Goal: Task Accomplishment & Management: Complete application form

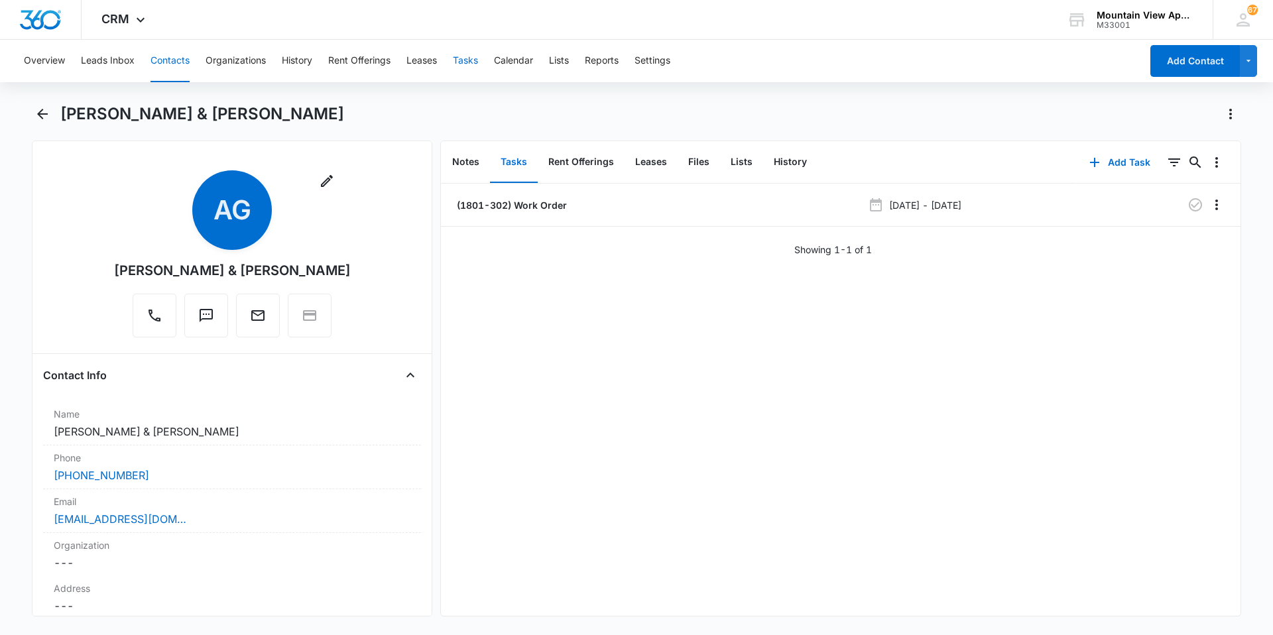
click at [478, 64] on button "Tasks" at bounding box center [465, 61] width 25 height 42
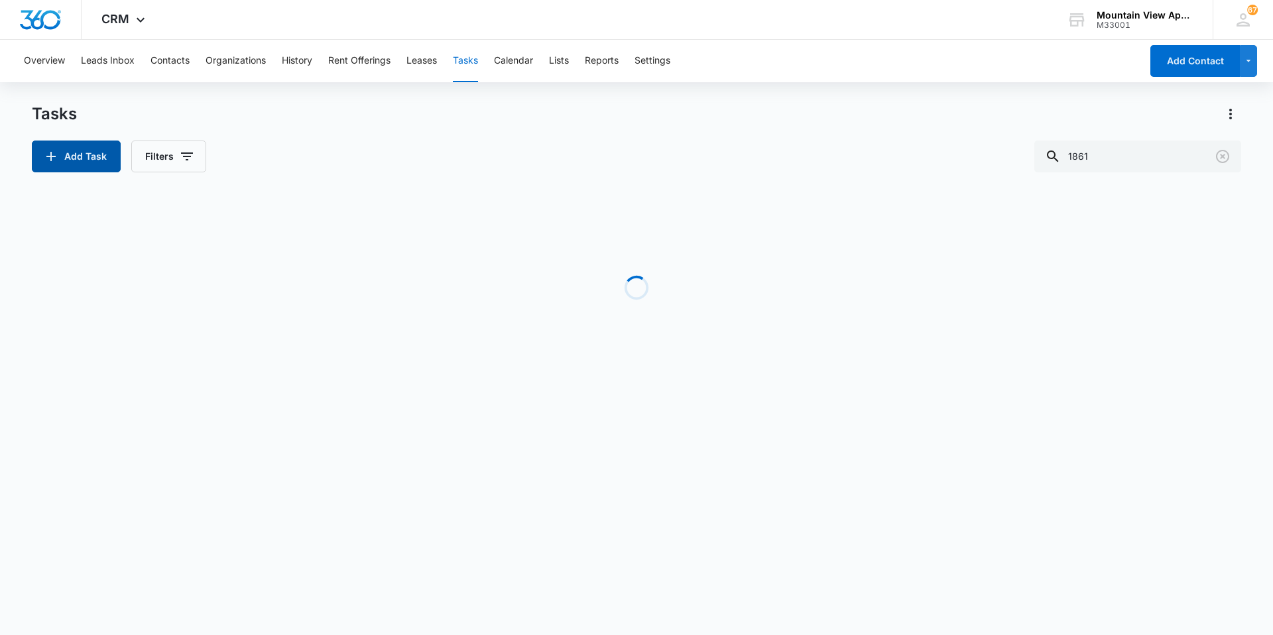
click at [99, 151] on button "Add Task" at bounding box center [76, 157] width 89 height 32
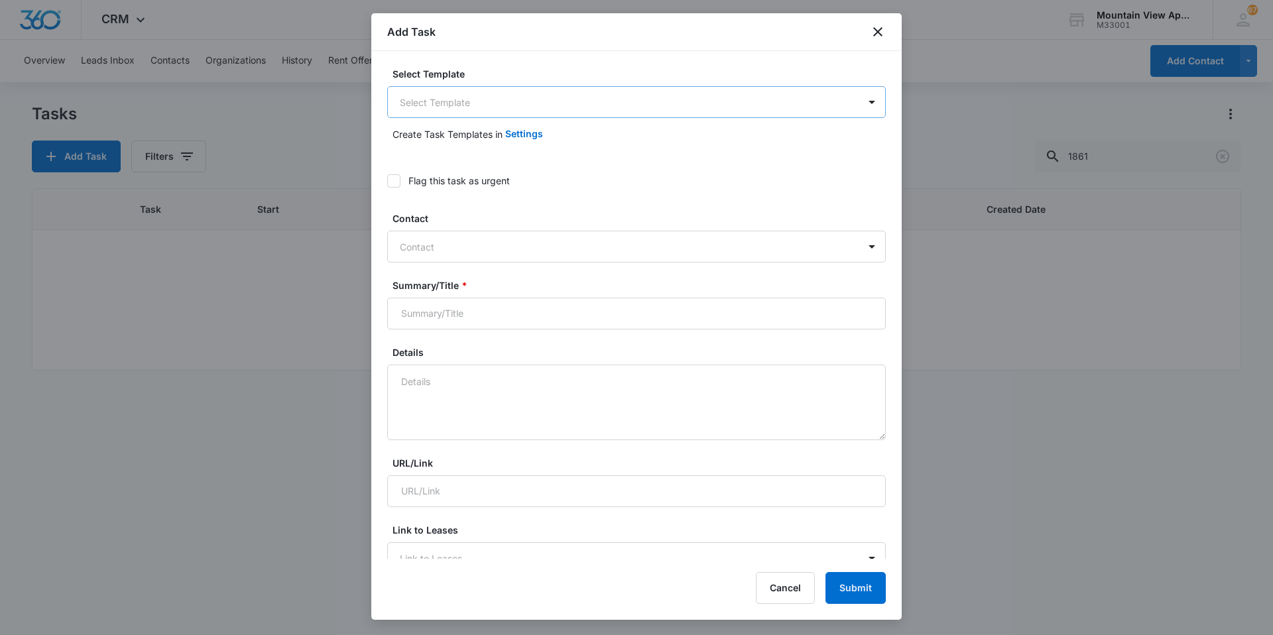
click at [525, 103] on body "CRM Apps Reputation Websites Forms CRM Email Social Content Ads Intelligence Fi…" at bounding box center [636, 317] width 1273 height 635
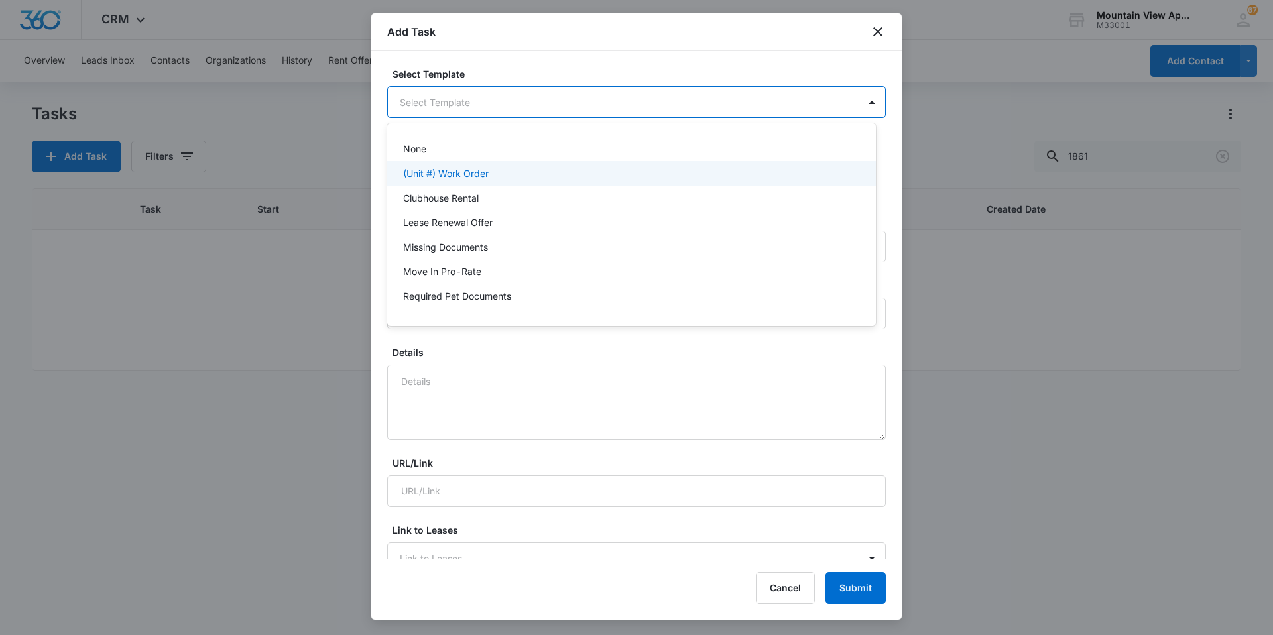
click at [495, 171] on div "(Unit #) Work Order" at bounding box center [630, 173] width 454 height 14
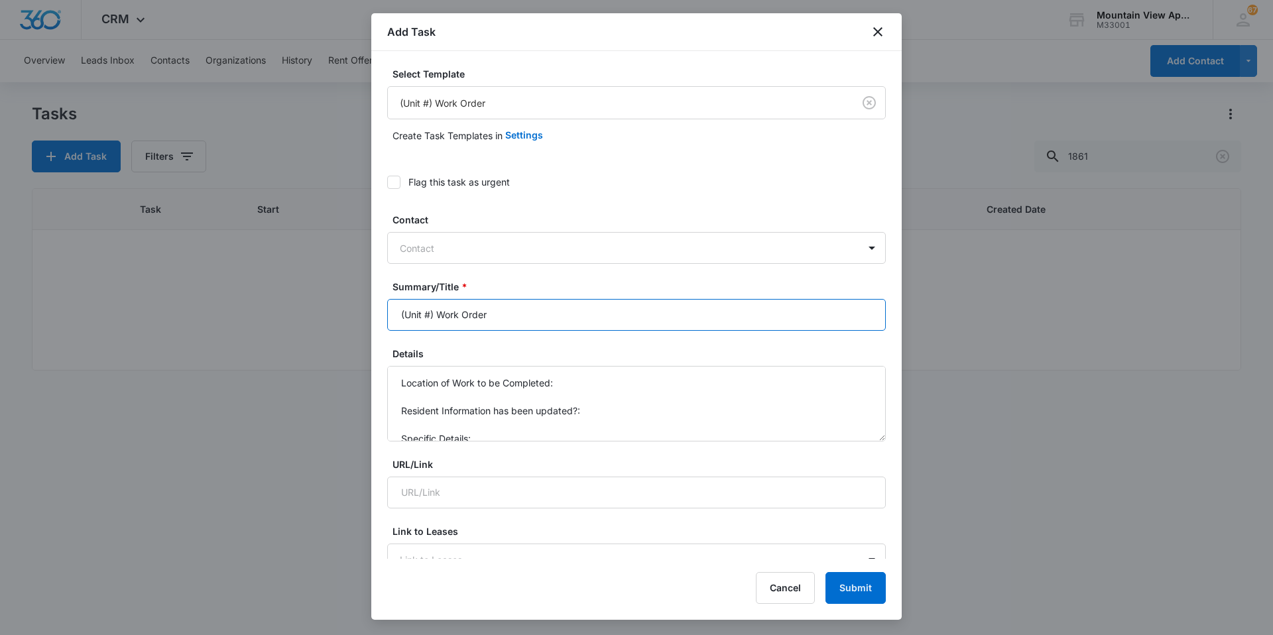
click at [431, 314] on input "(Unit #) Work Order" at bounding box center [636, 315] width 499 height 32
type input "(1865-104 Mail Box) Work Order"
click at [644, 389] on textarea "Location of Work to be Completed: Resident Information has been updated?: Speci…" at bounding box center [636, 404] width 499 height 76
click at [611, 399] on textarea "Location of Work to be Completed: 1865-104 Mailbox Resident Information has bee…" at bounding box center [636, 404] width 499 height 76
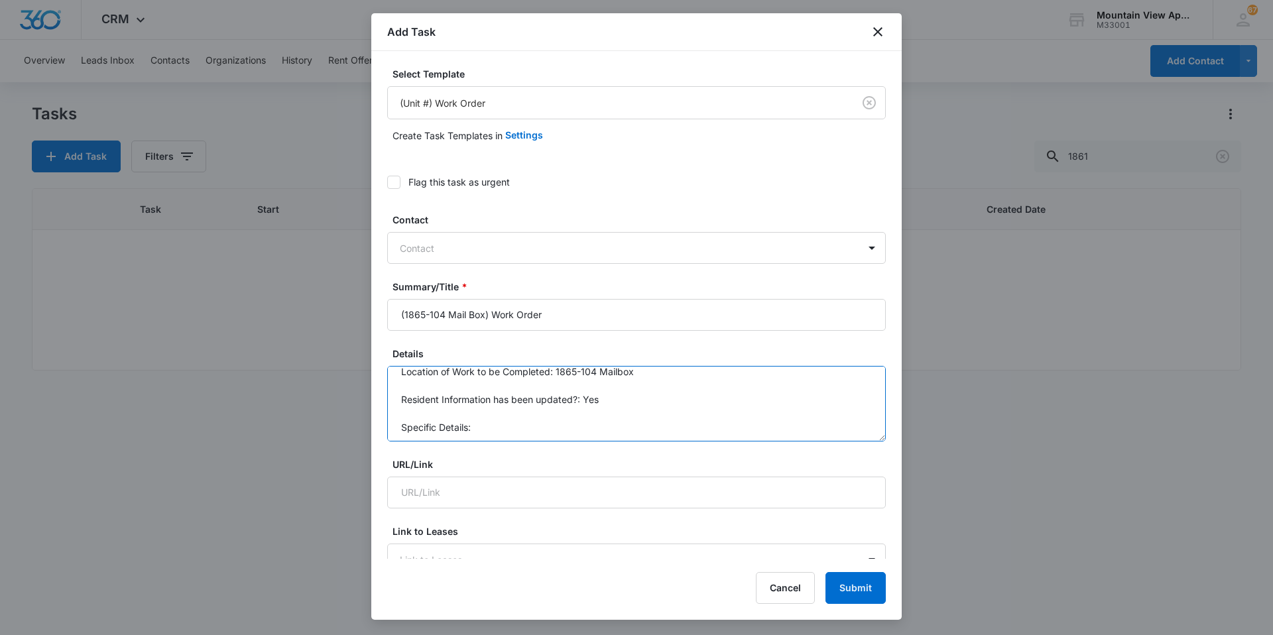
scroll to position [14, 0]
click at [508, 424] on textarea "Location of Work to be Completed: 1865-104 Mailbox Resident Information has bee…" at bounding box center [636, 404] width 499 height 76
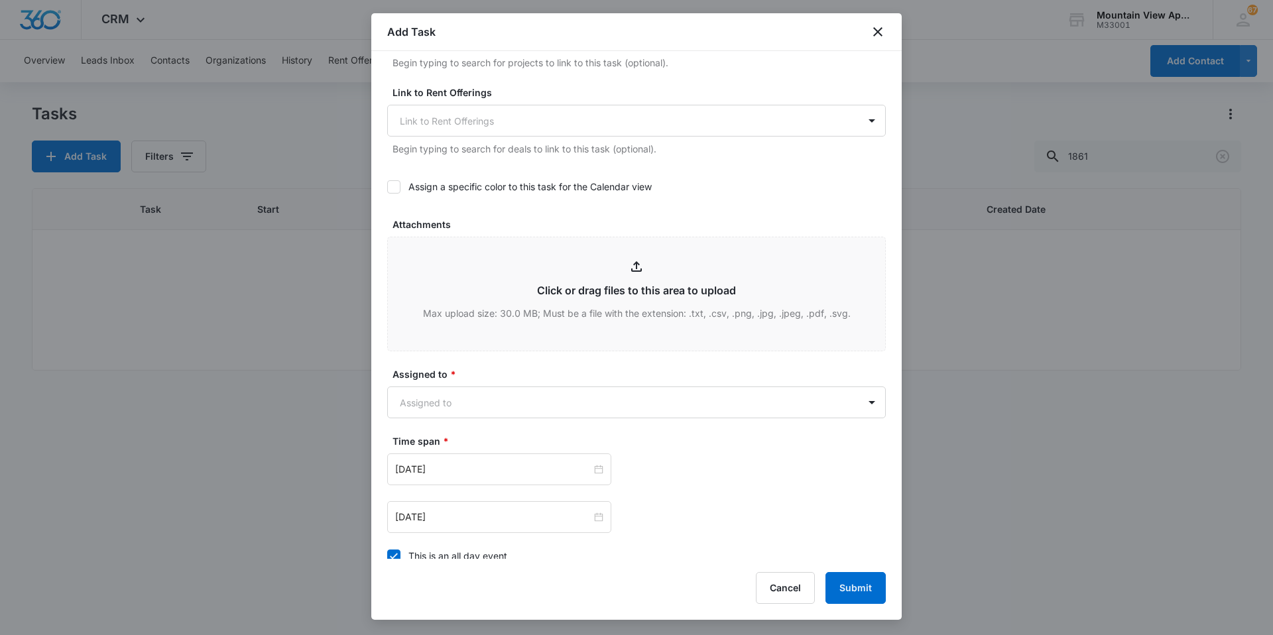
scroll to position [531, 0]
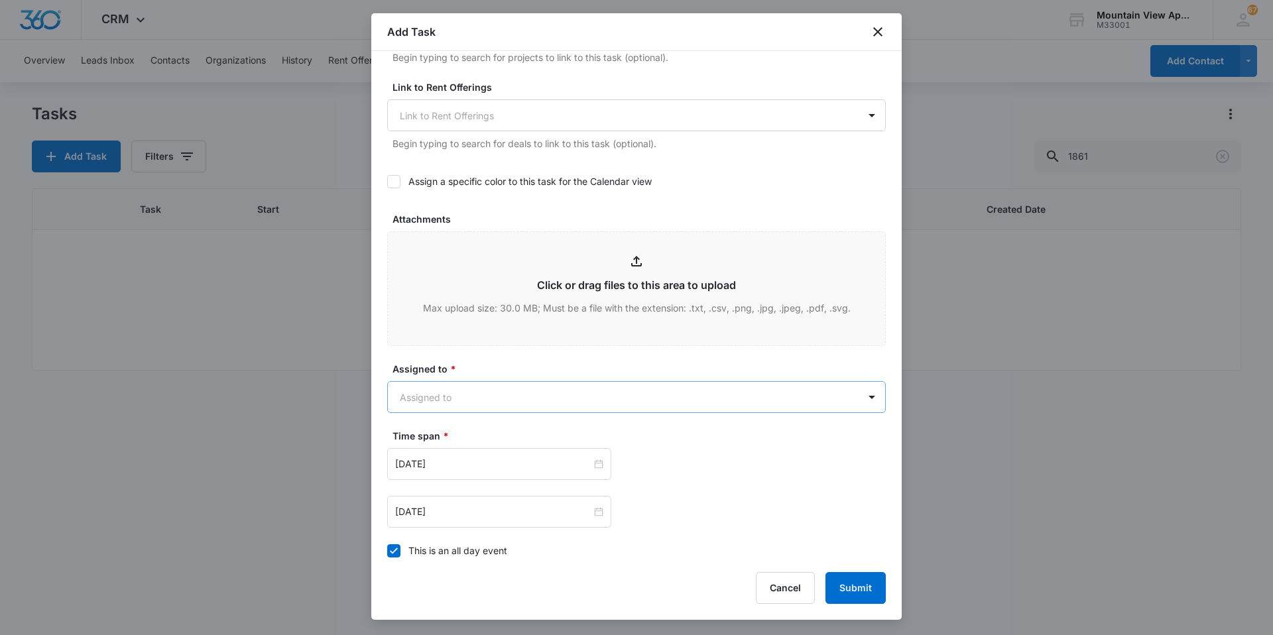
type textarea "Location of Work to be Completed: 1865-104 Mailbox Resident Information has bee…"
click at [536, 392] on body "CRM Apps Reputation Websites Forms CRM Email Social Content Ads Intelligence Fi…" at bounding box center [636, 317] width 1273 height 635
type input "mount"
click at [531, 459] on div "Mountain View Maintenance" at bounding box center [631, 468] width 489 height 25
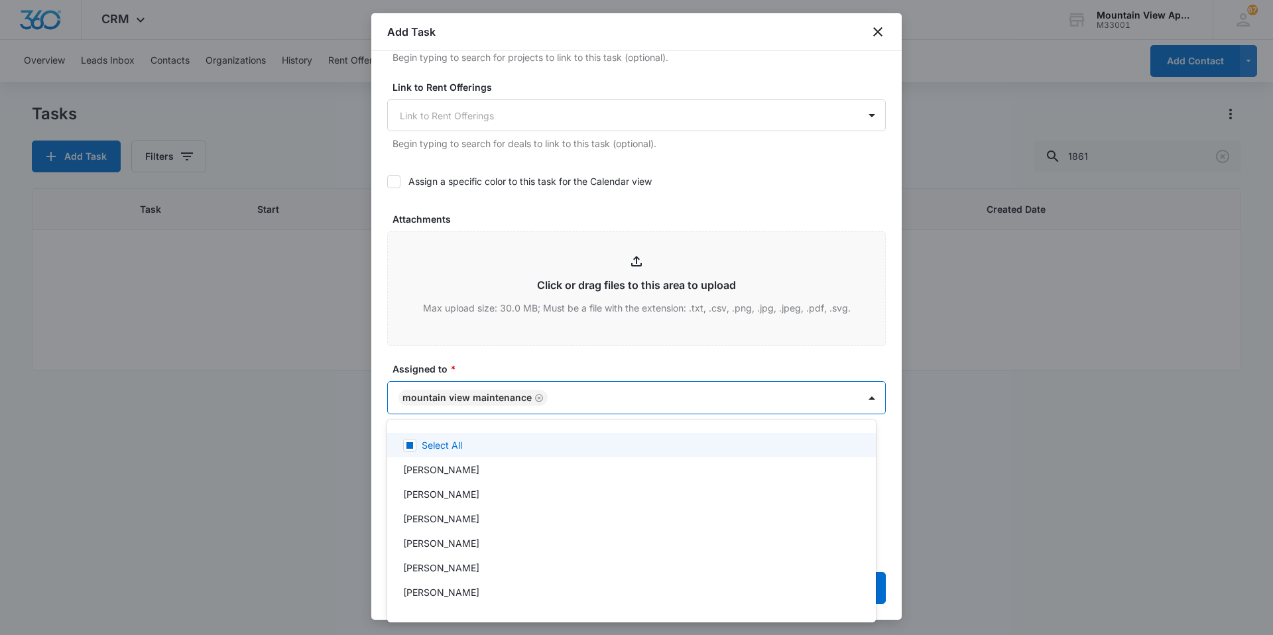
click at [535, 361] on div at bounding box center [636, 317] width 1273 height 635
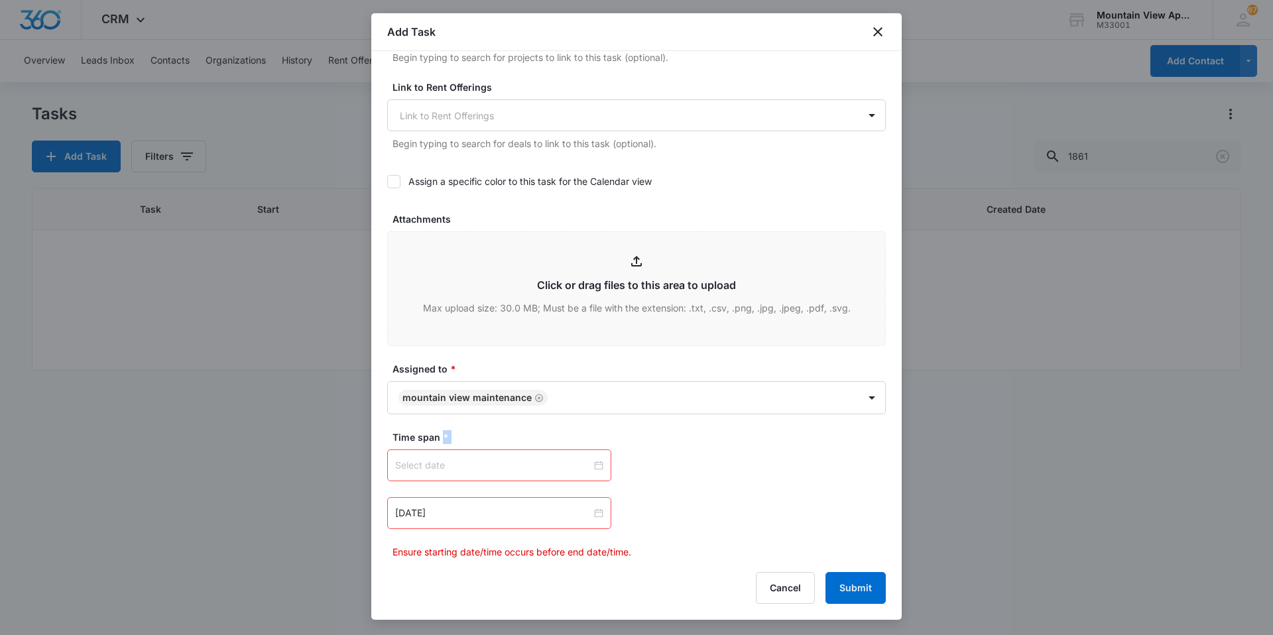
click at [598, 466] on div at bounding box center [499, 465] width 208 height 15
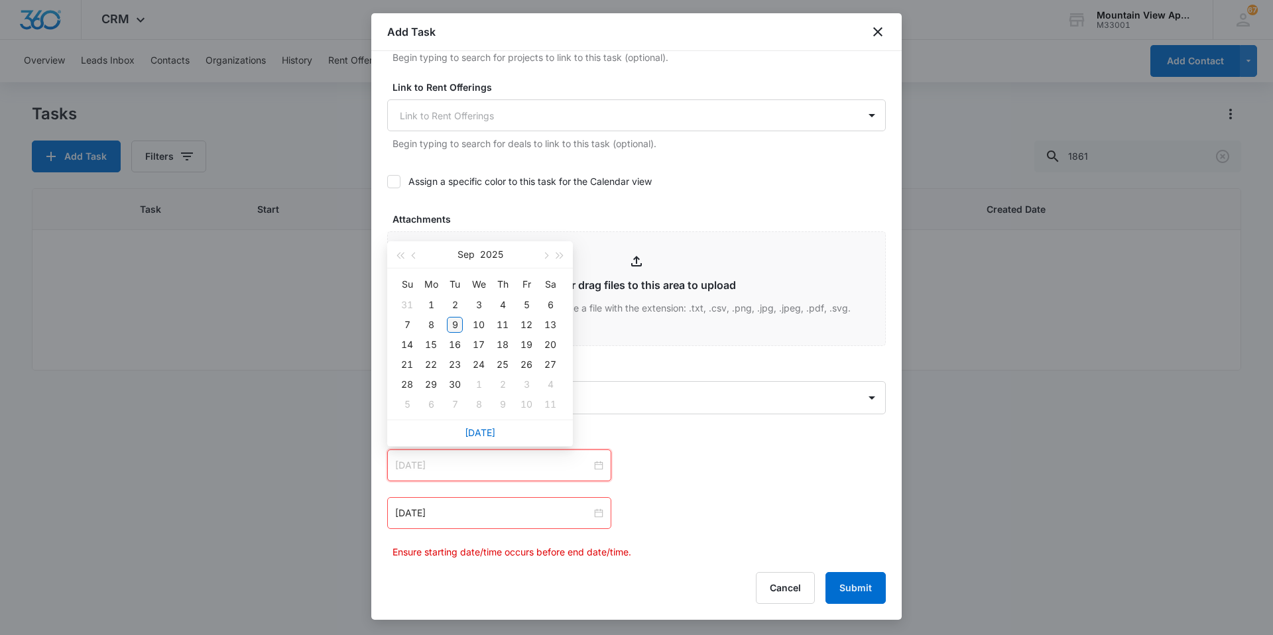
type input "[DATE]"
click at [456, 324] on div "9" at bounding box center [455, 325] width 16 height 16
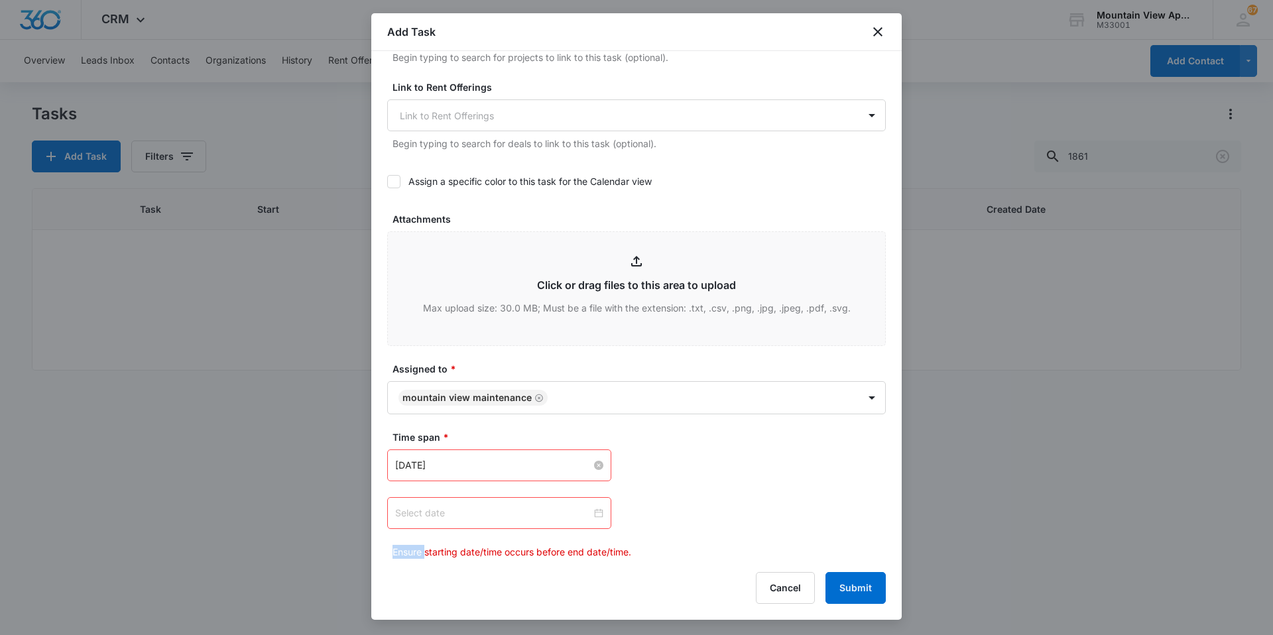
click at [596, 513] on div at bounding box center [499, 513] width 208 height 15
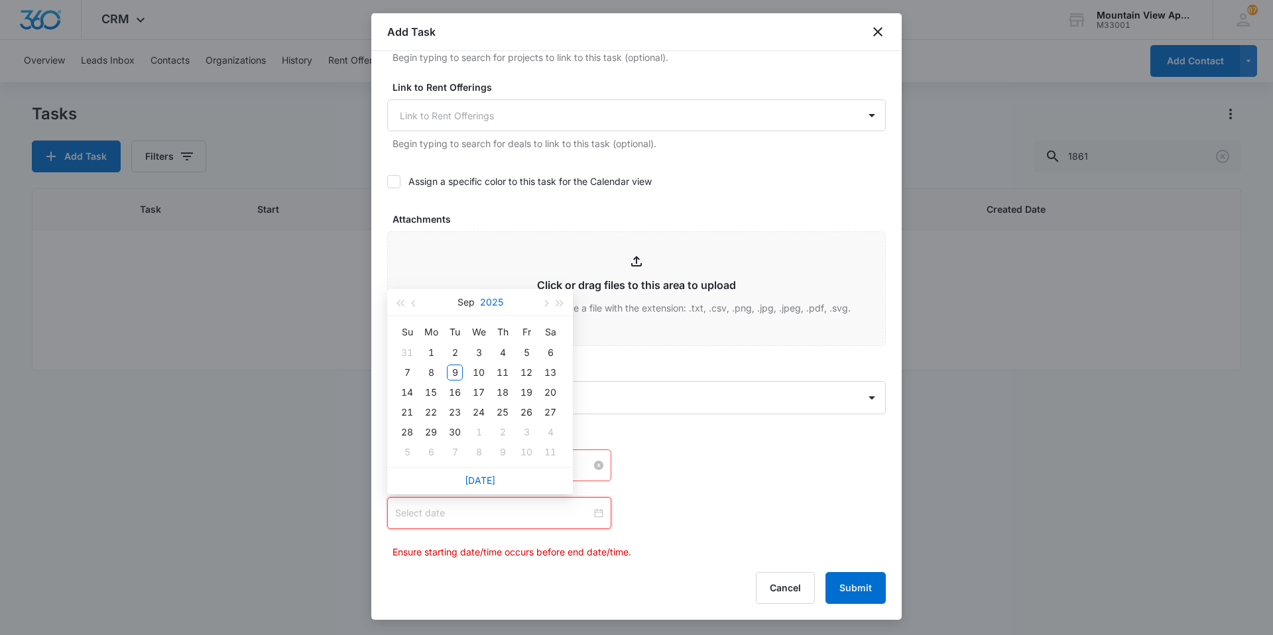
type input "[DATE]"
click at [428, 393] on div "15" at bounding box center [431, 393] width 16 height 16
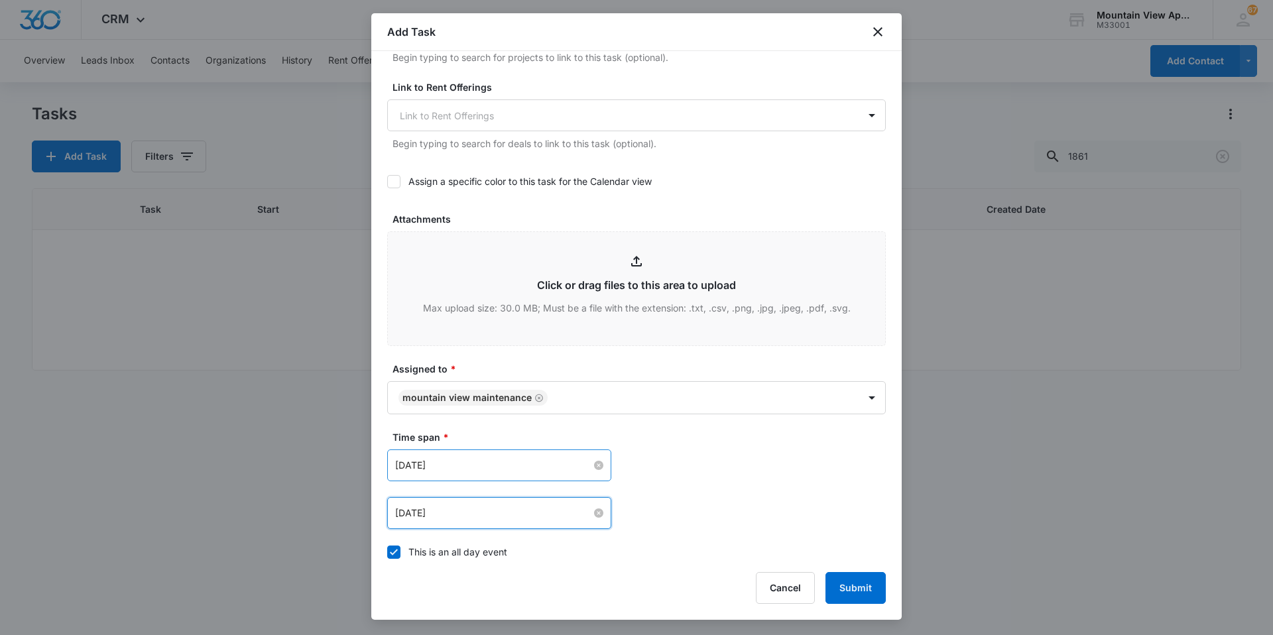
click at [820, 486] on div "[DATE] [DATE] Su Mo Tu We Th Fr Sa 31 1 2 3 4 5 6 7 8 9 10 11 12 13 14 15 16 17…" at bounding box center [636, 490] width 499 height 80
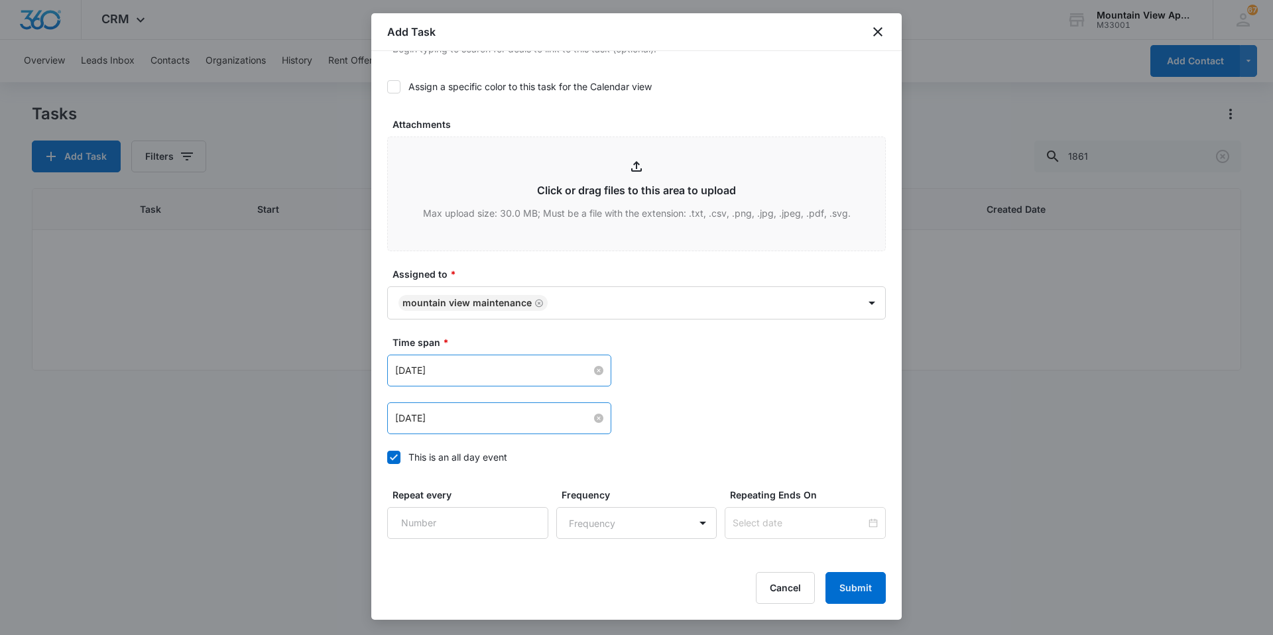
scroll to position [718, 0]
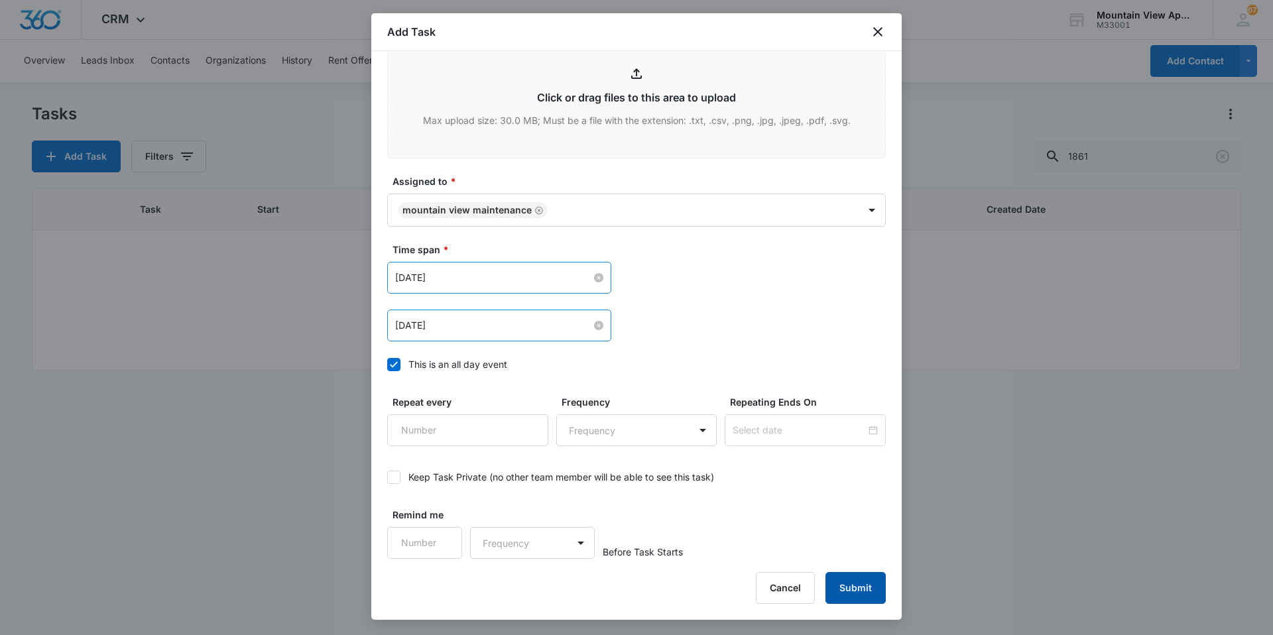
click at [864, 591] on button "Submit" at bounding box center [856, 588] width 60 height 32
